Goal: Find specific page/section: Find specific page/section

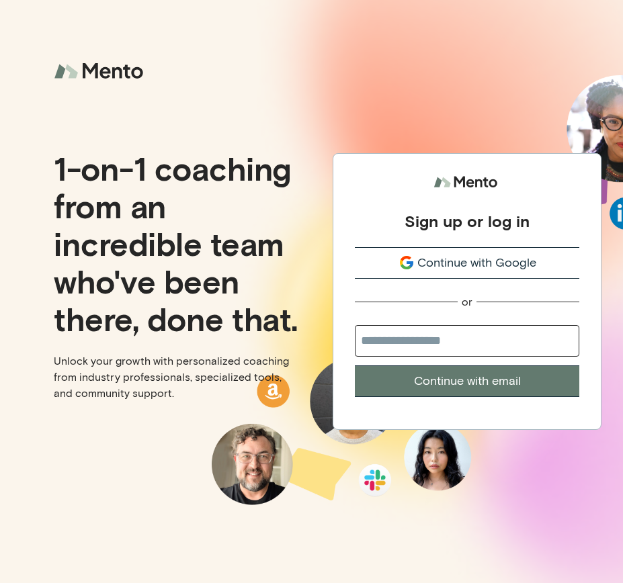
click at [439, 270] on span "Continue with Google" at bounding box center [476, 263] width 119 height 18
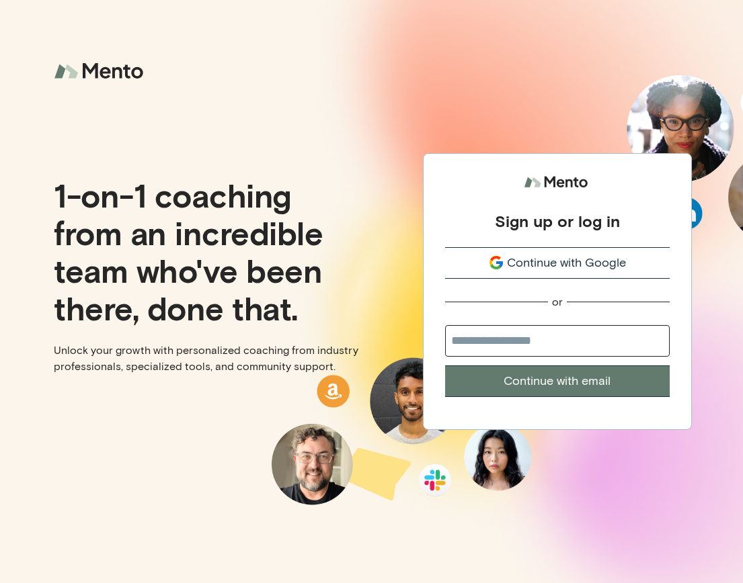
click at [529, 270] on span "Continue with Google" at bounding box center [566, 263] width 119 height 18
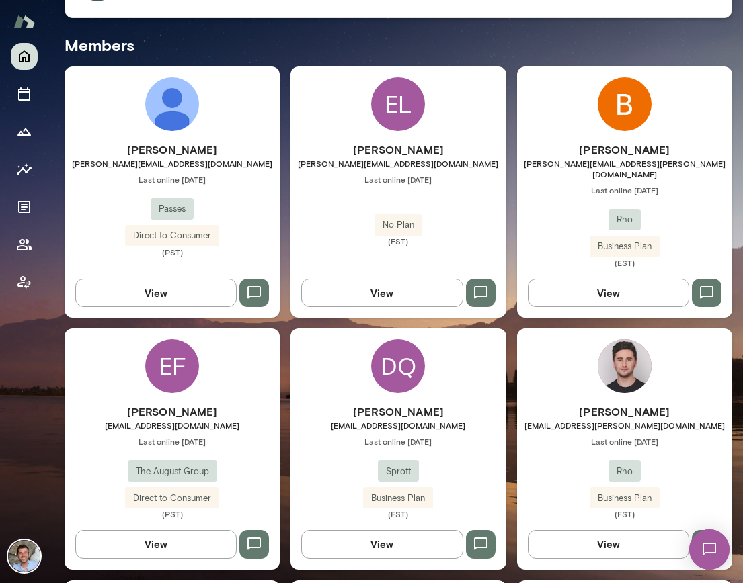
scroll to position [337, 0]
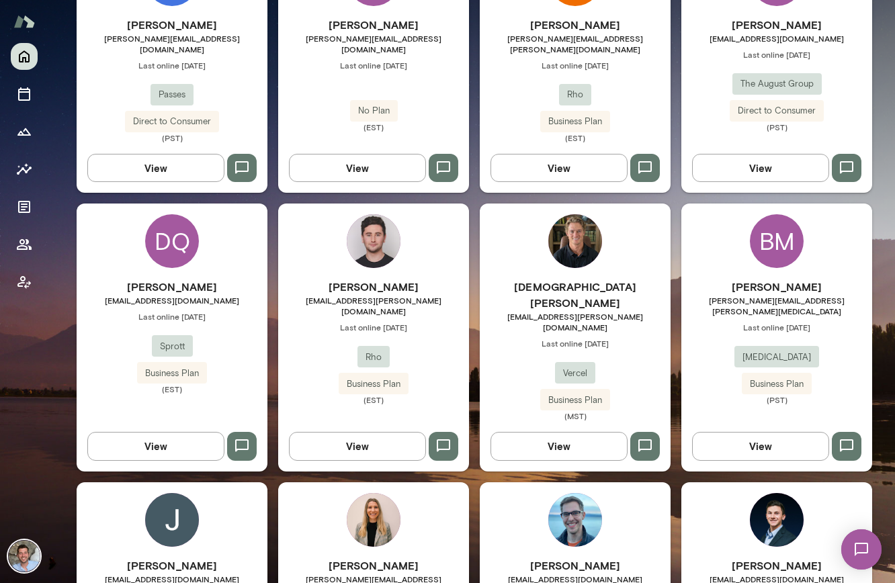
scroll to position [327, 0]
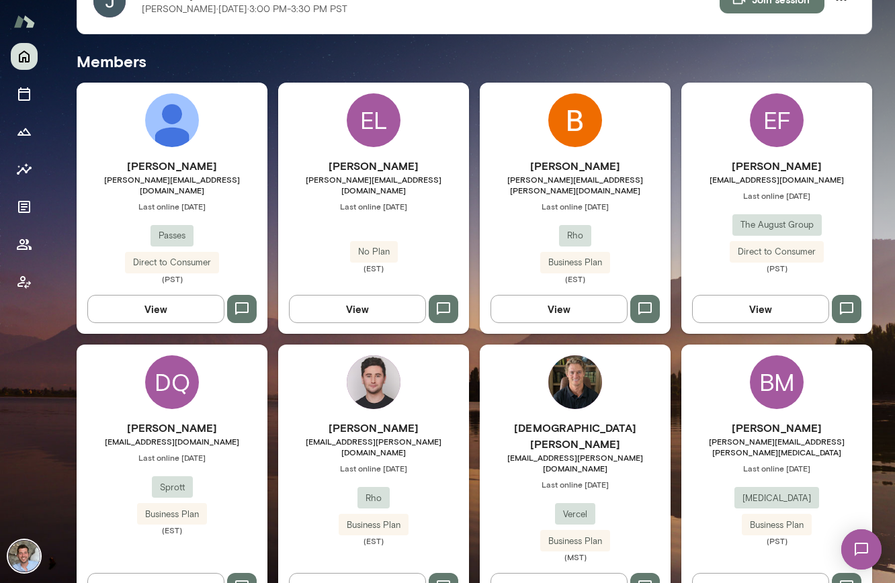
click at [538, 189] on div "[PERSON_NAME] [PERSON_NAME][EMAIL_ADDRESS][PERSON_NAME][DOMAIN_NAME] Last onlin…" at bounding box center [575, 221] width 191 height 126
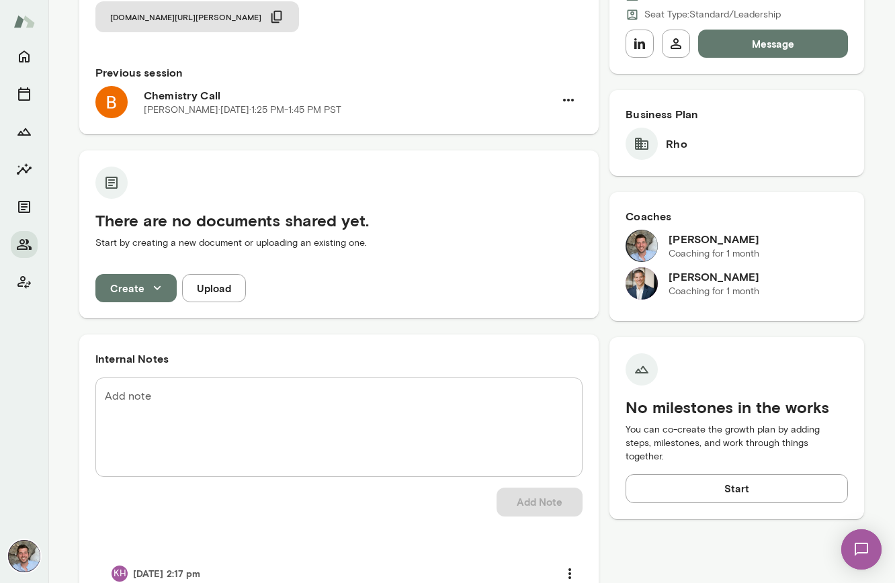
scroll to position [314, 0]
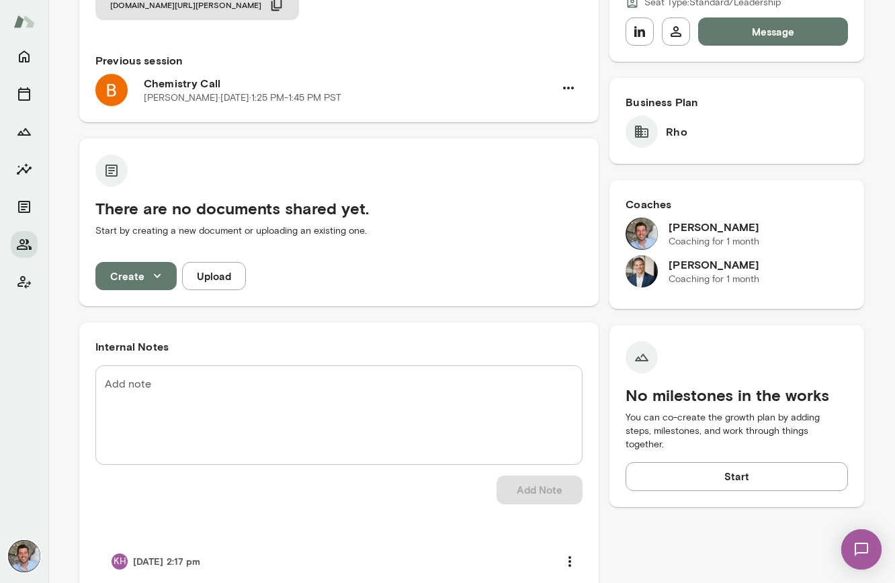
click at [709, 257] on h6 "[PERSON_NAME]" at bounding box center [714, 265] width 91 height 16
click at [703, 257] on h6 "[PERSON_NAME]" at bounding box center [714, 265] width 91 height 16
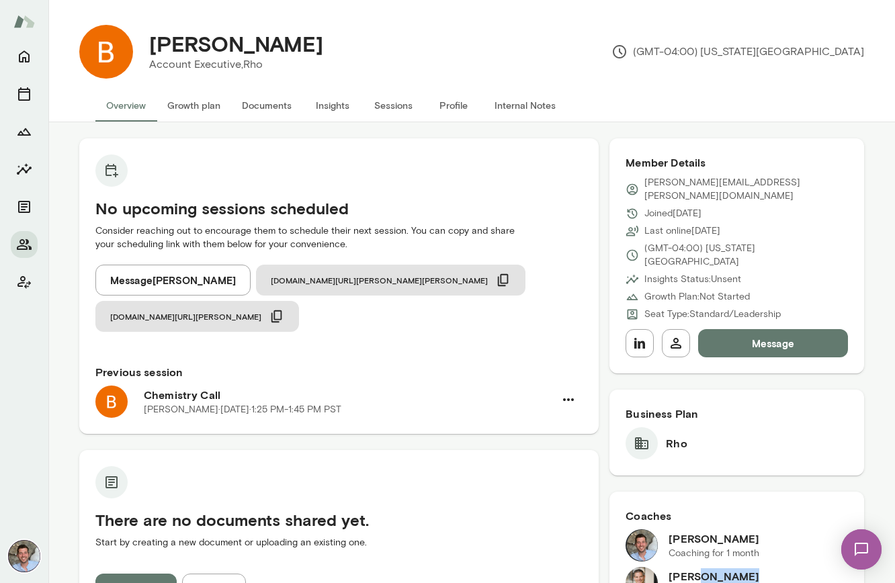
scroll to position [0, 0]
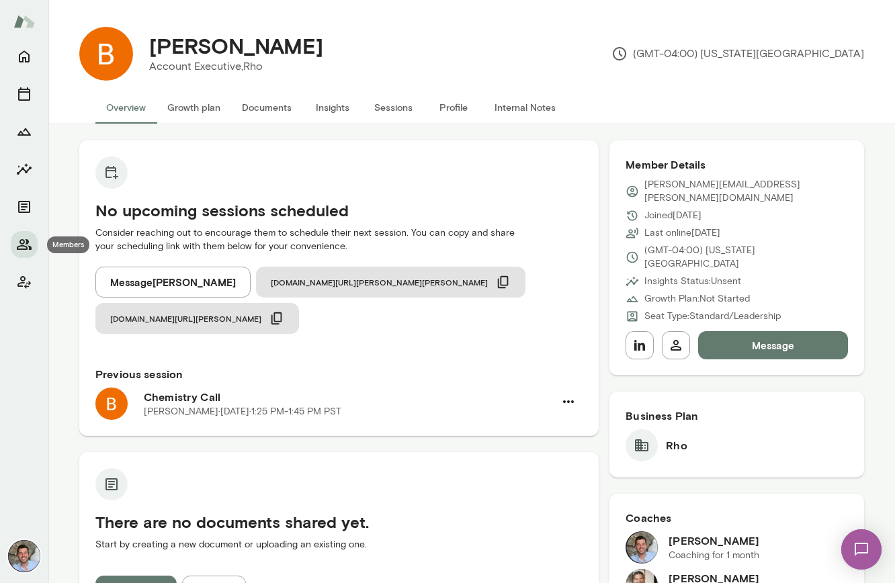
click at [22, 258] on div at bounding box center [24, 169] width 27 height 253
click at [24, 246] on icon "Members" at bounding box center [24, 244] width 15 height 11
